Goal: Information Seeking & Learning: Learn about a topic

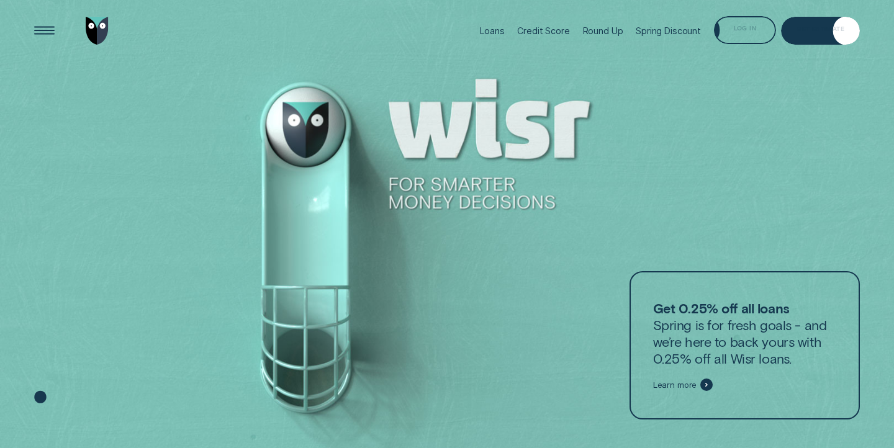
click at [758, 30] on div "Log in" at bounding box center [745, 30] width 62 height 28
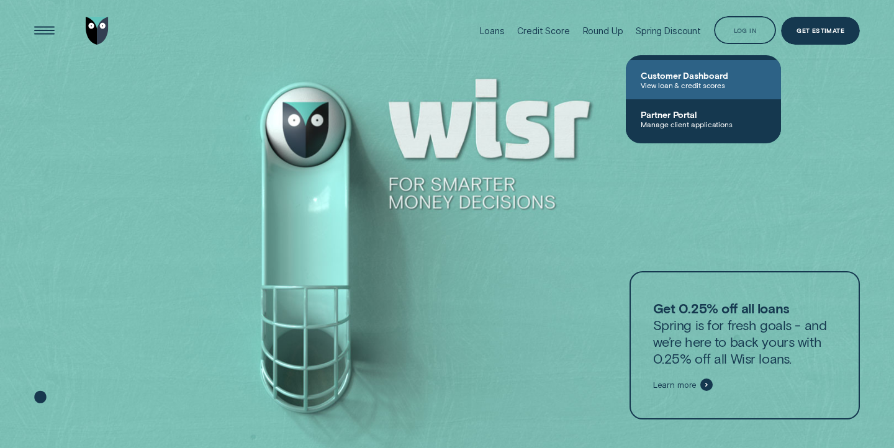
click at [714, 68] on link "Customer Dashboard View loan & credit scores" at bounding box center [703, 79] width 155 height 39
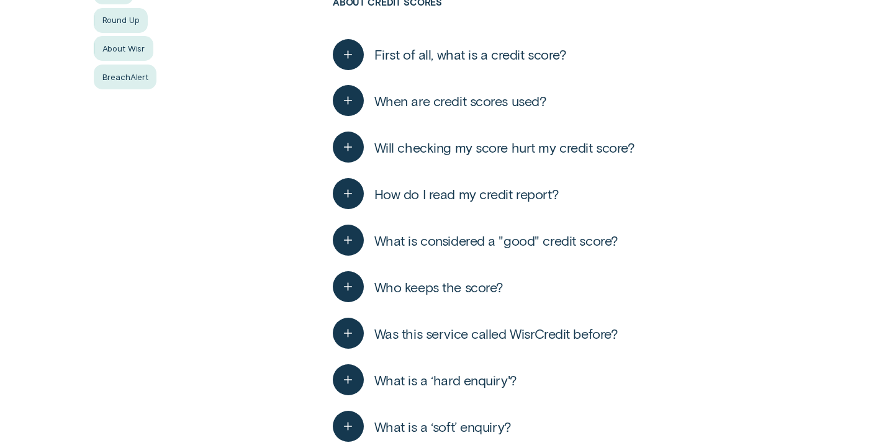
scroll to position [376, 0]
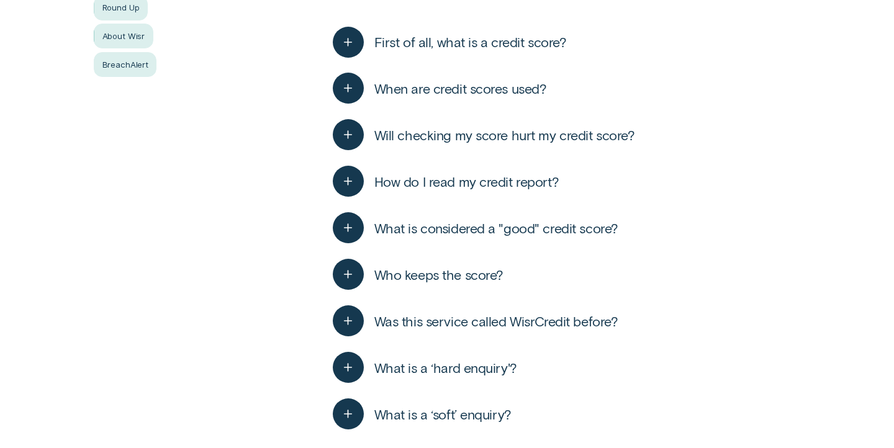
click at [434, 377] on button "What is a ‘hard enquiry'?" at bounding box center [425, 367] width 184 height 31
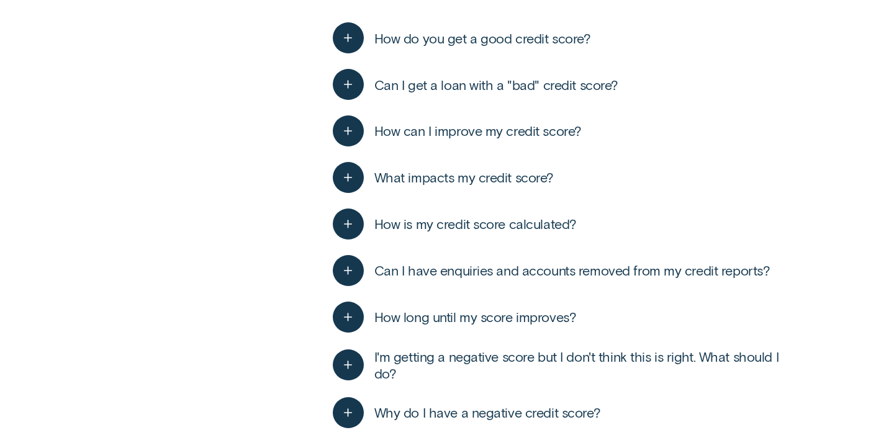
scroll to position [1462, 0]
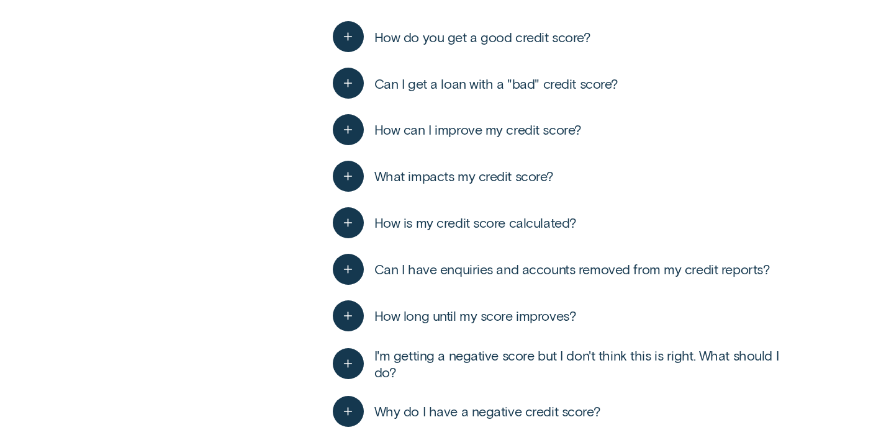
click at [515, 274] on span "Can I have enquiries and accounts removed from my credit reports?" at bounding box center [572, 269] width 396 height 17
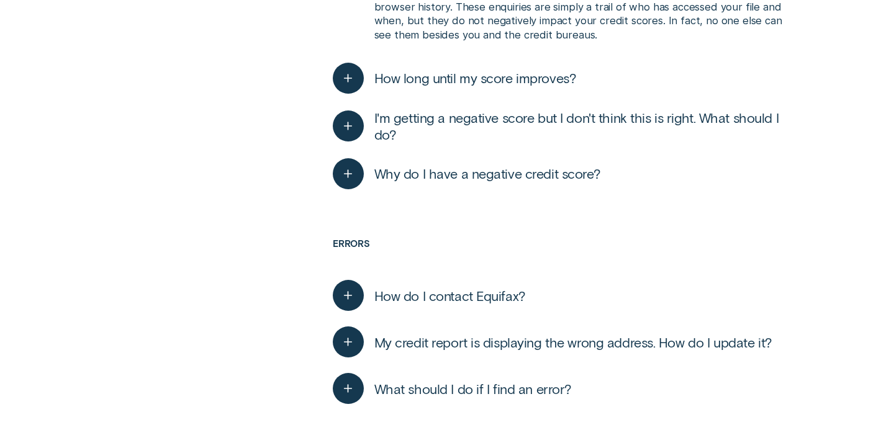
scroll to position [2006, 0]
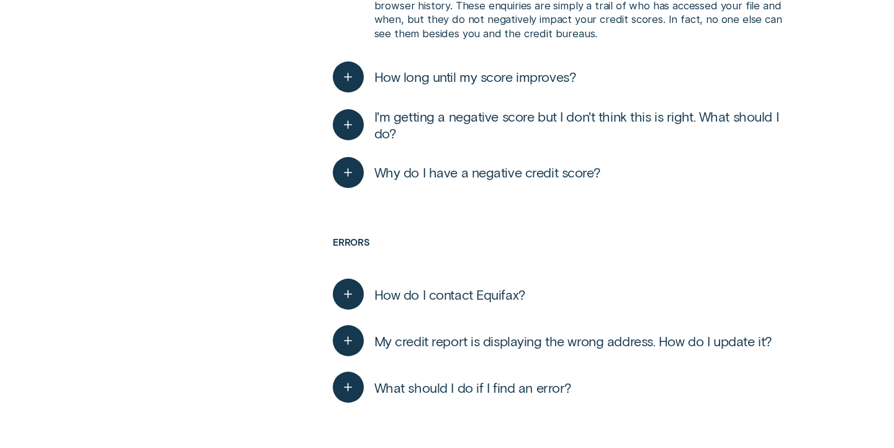
click at [465, 386] on span "What should I do if I find an error?" at bounding box center [472, 387] width 197 height 17
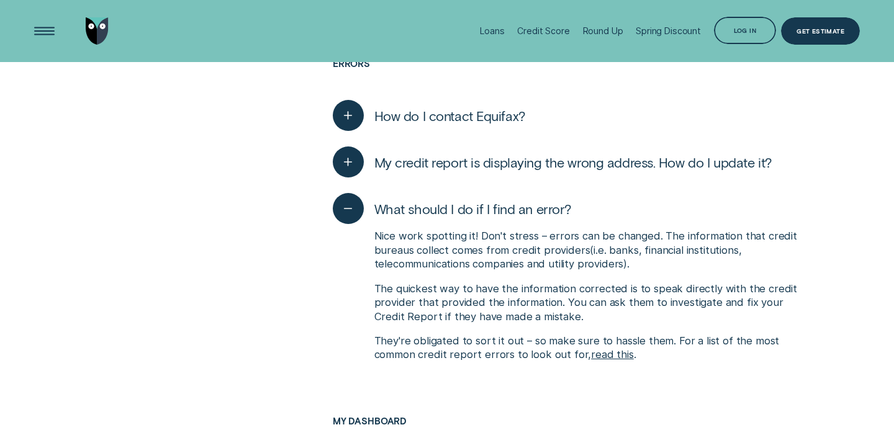
scroll to position [2181, 0]
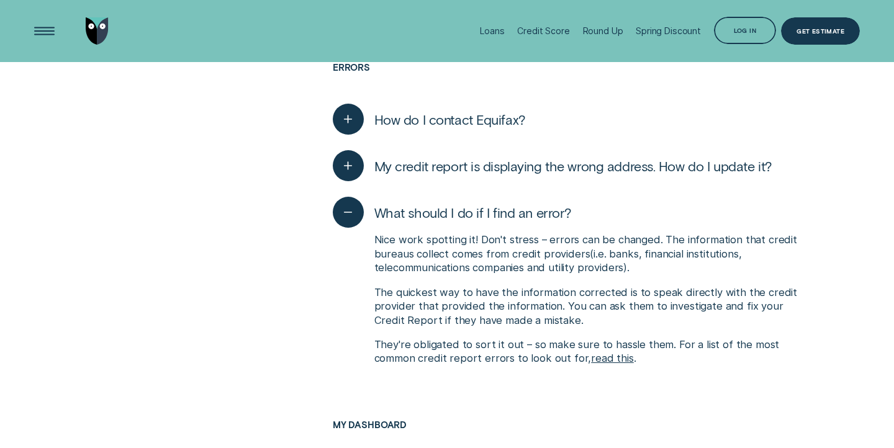
click at [506, 114] on span "How do I contact Equifax?" at bounding box center [450, 119] width 152 height 17
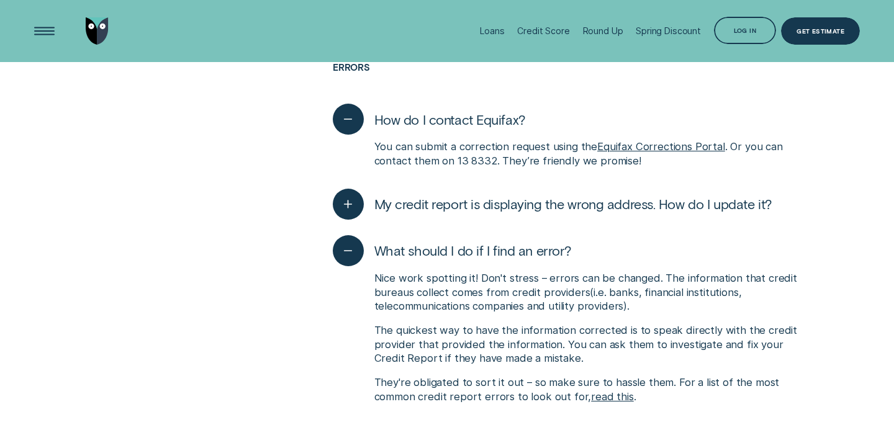
click at [610, 205] on span "My credit report is displaying the wrong address. How do I update it?" at bounding box center [573, 204] width 398 height 17
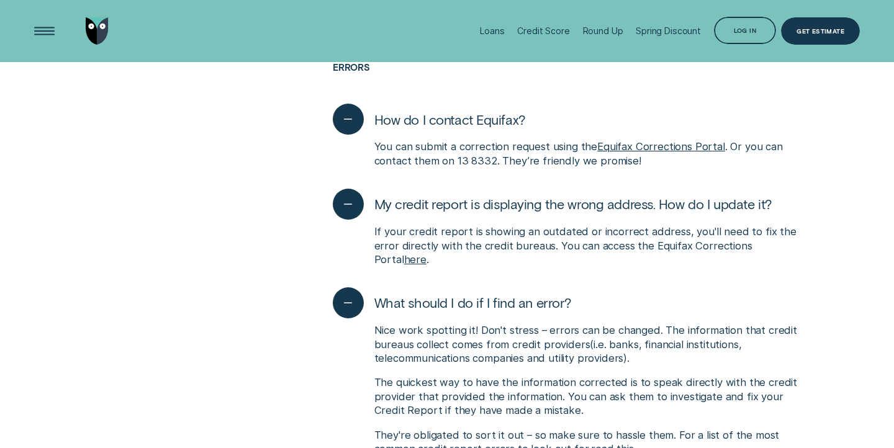
click at [667, 152] on link "Equifax Corrections Portal" at bounding box center [661, 146] width 128 height 12
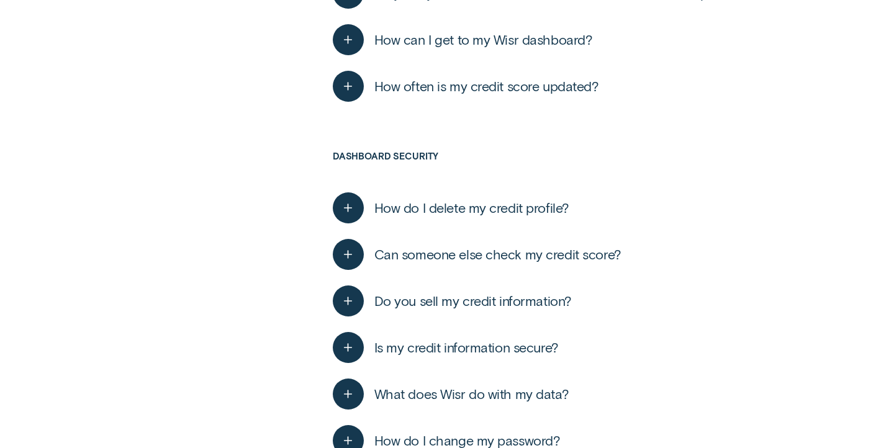
scroll to position [1998, 0]
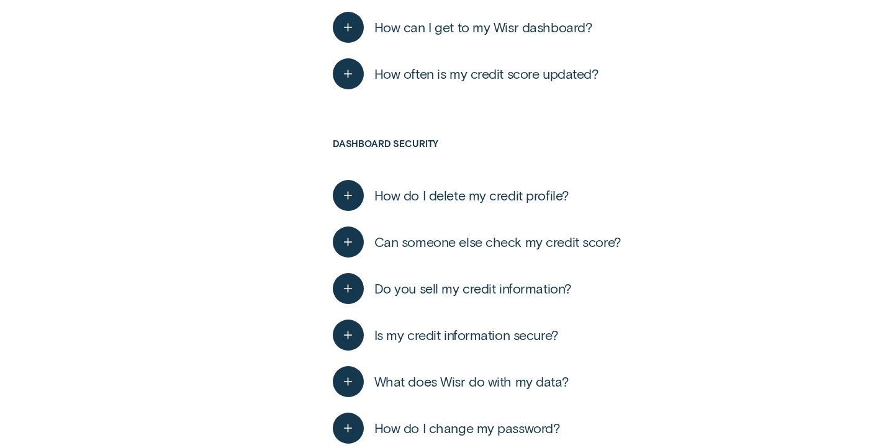
click at [549, 194] on span "How do I delete my credit profile?" at bounding box center [471, 195] width 195 height 17
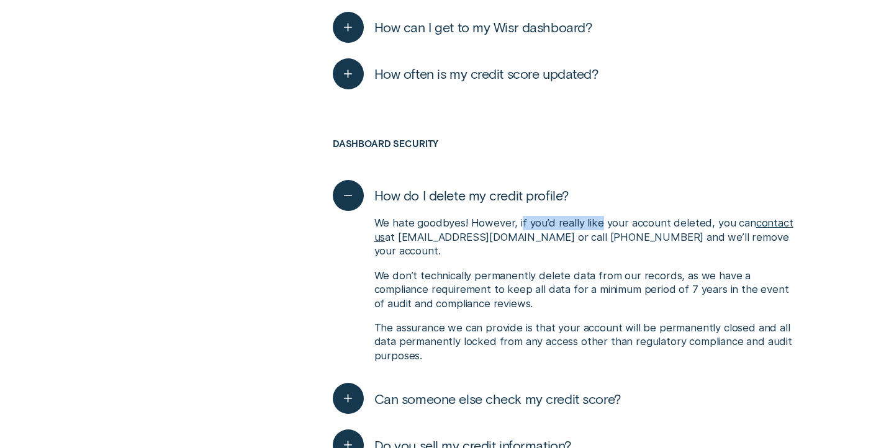
drag, startPoint x: 518, startPoint y: 223, endPoint x: 629, endPoint y: 233, distance: 111.0
click at [613, 227] on p "We hate goodbyes! However, if you’d really like your account deleted, you can c…" at bounding box center [587, 237] width 426 height 42
click at [629, 233] on p "We hate goodbyes! However, if you’d really like your account deleted, you can c…" at bounding box center [587, 237] width 426 height 42
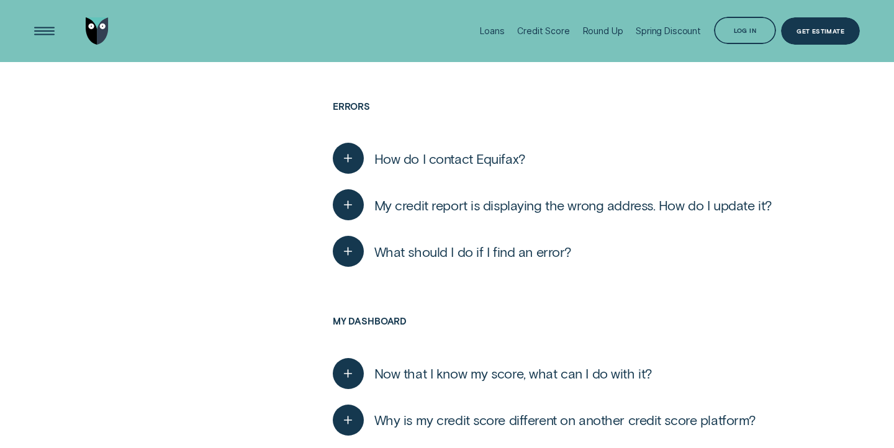
scroll to position [1557, 0]
click at [487, 175] on button "How do I contact Equifax?" at bounding box center [429, 159] width 193 height 31
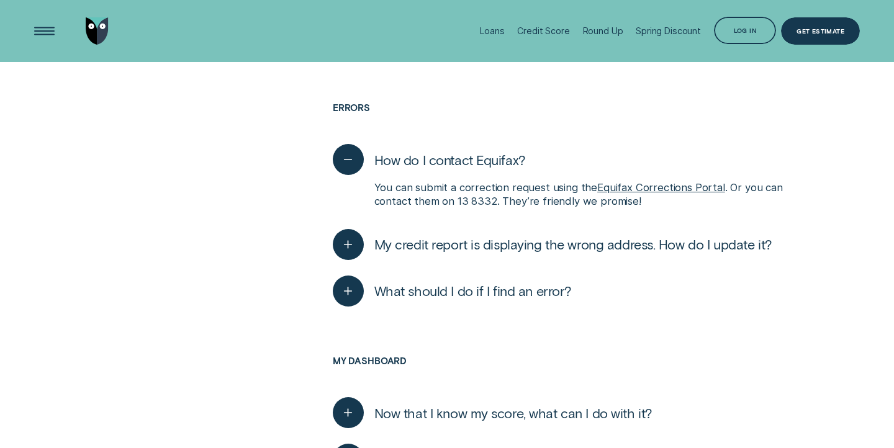
click at [663, 190] on link "Equifax Corrections Portal" at bounding box center [661, 187] width 128 height 12
